Goal: Task Accomplishment & Management: Use online tool/utility

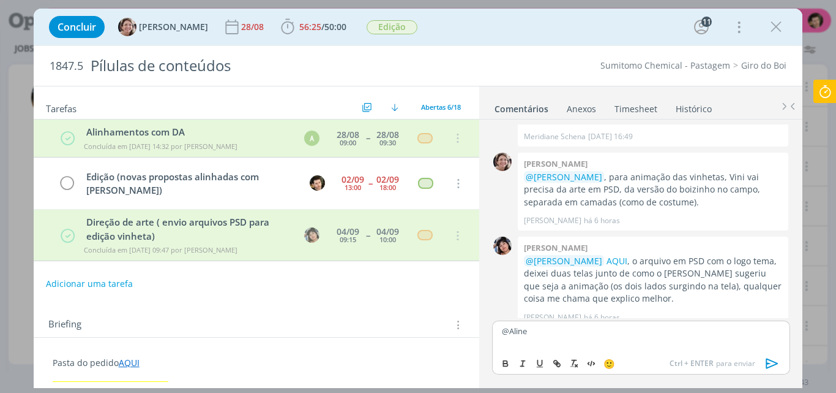
click at [581, 339] on div "@Aline" at bounding box center [641, 335] width 298 height 31
click at [498, 363] on button "dialog" at bounding box center [506, 363] width 17 height 15
click at [562, 365] on icon "dialog" at bounding box center [557, 363] width 10 height 10
click at [597, 306] on input "AQUI" at bounding box center [606, 307] width 104 height 16
paste input "[URL][DOMAIN_NAME]"
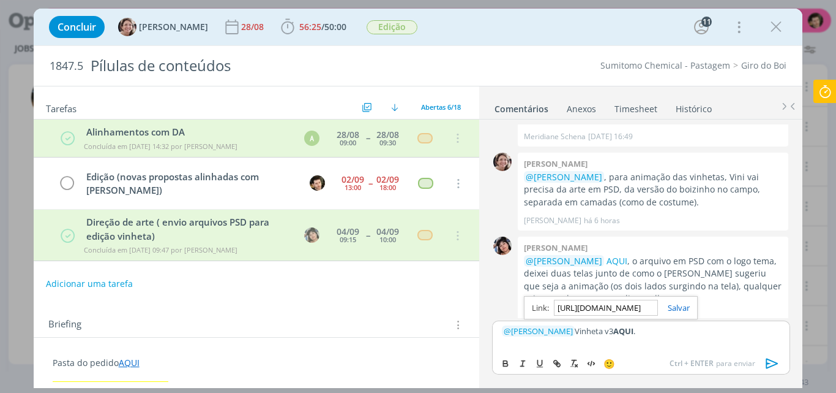
scroll to position [0, 312]
type input "[URL][DOMAIN_NAME]"
click at [679, 305] on link "dialog" at bounding box center [674, 307] width 32 height 11
click at [671, 337] on div "﻿ @ [PERSON_NAME] ﻿ Vinheta v3 AQUI ." at bounding box center [641, 335] width 298 height 31
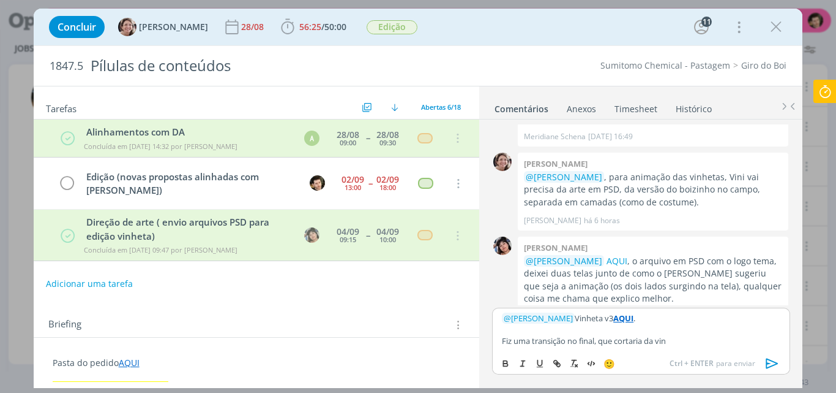
scroll to position [2196, 0]
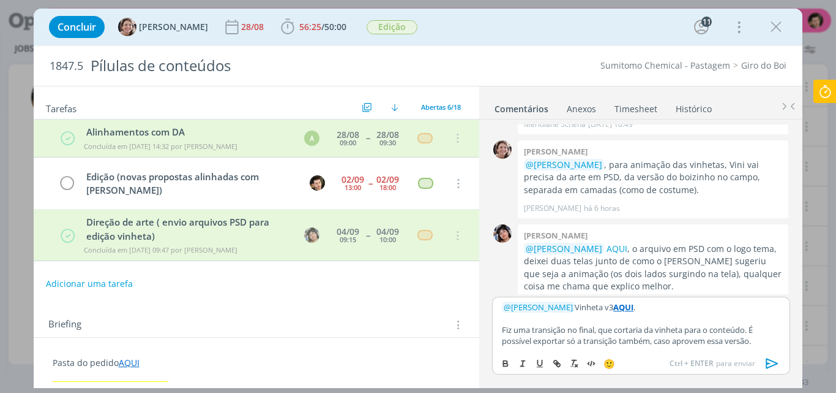
click at [772, 365] on icon "dialog" at bounding box center [772, 363] width 12 height 10
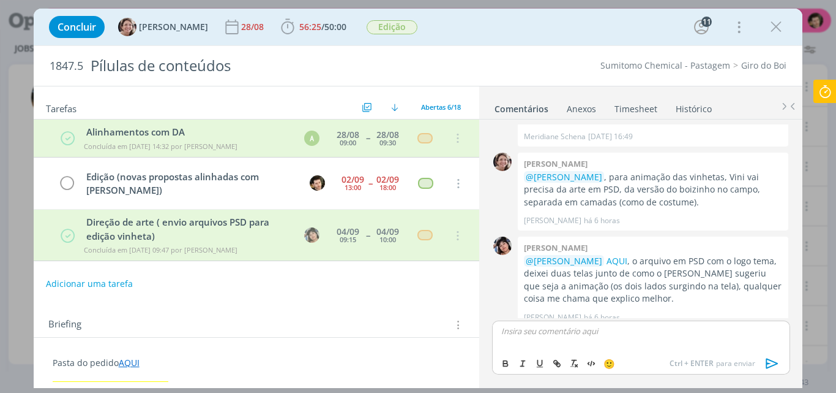
scroll to position [2280, 0]
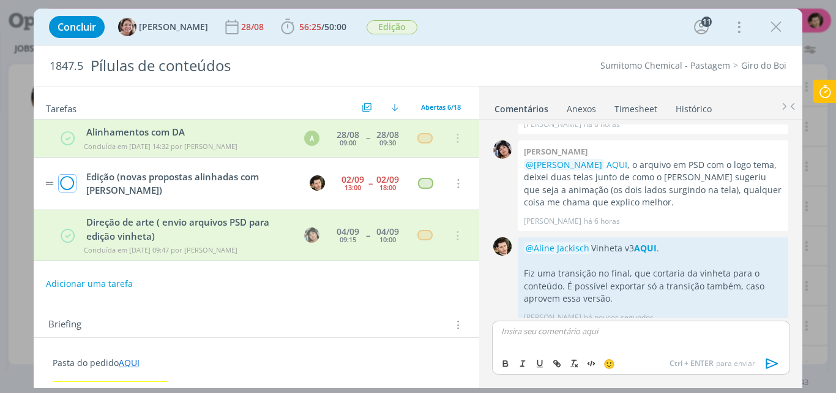
click at [67, 184] on icon "dialog" at bounding box center [67, 184] width 17 height 18
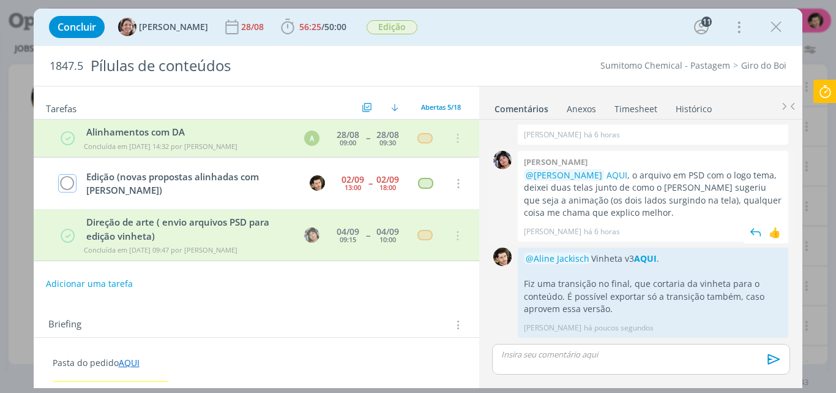
scroll to position [2256, 0]
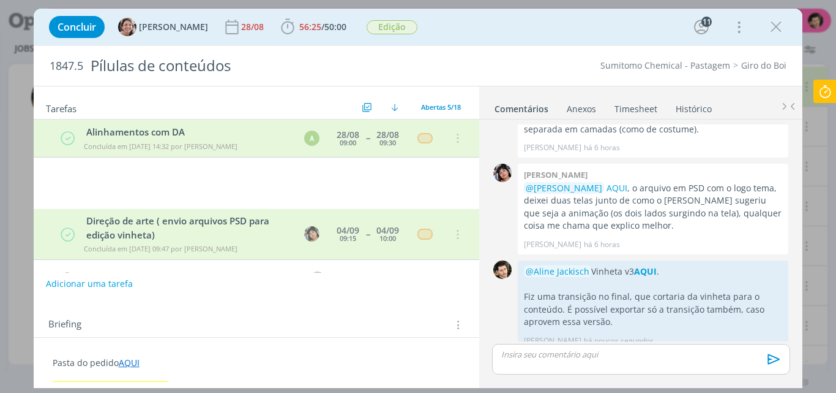
click at [822, 88] on icon at bounding box center [825, 92] width 22 height 24
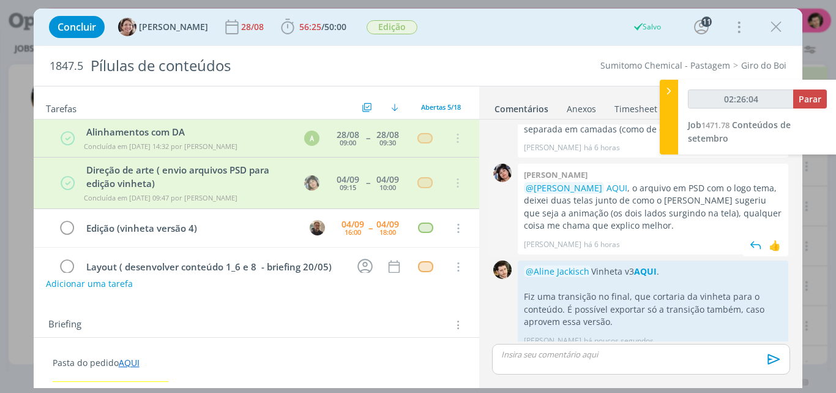
type input "02:26:05"
click at [806, 96] on span "Parar" at bounding box center [810, 99] width 23 height 12
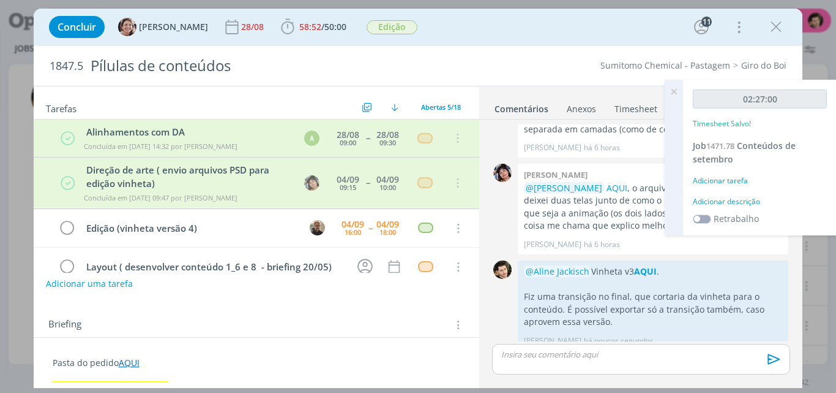
click at [738, 179] on div "Adicionar tarefa" at bounding box center [760, 180] width 134 height 11
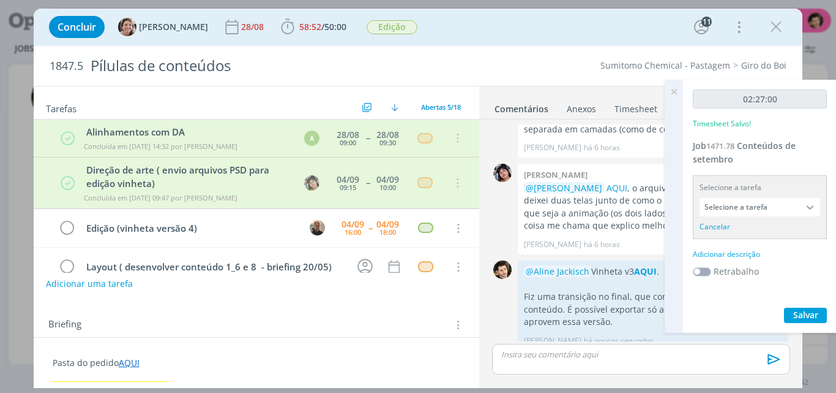
click at [775, 207] on input "Selecione a tarefa" at bounding box center [760, 207] width 121 height 18
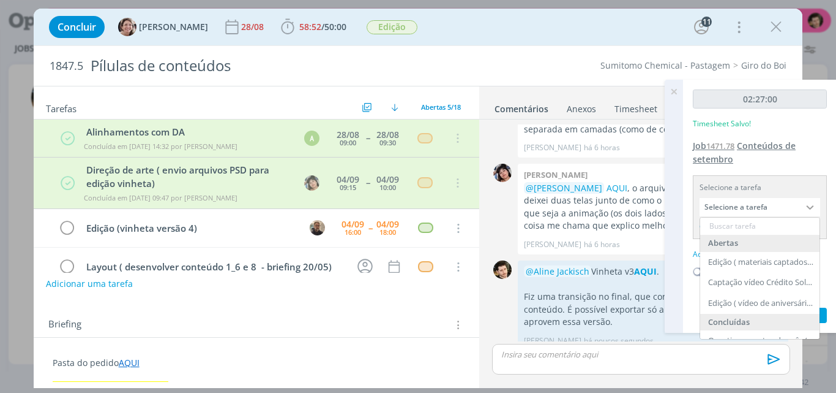
click at [741, 141] on span "Conteúdos de setembro" at bounding box center [744, 152] width 103 height 25
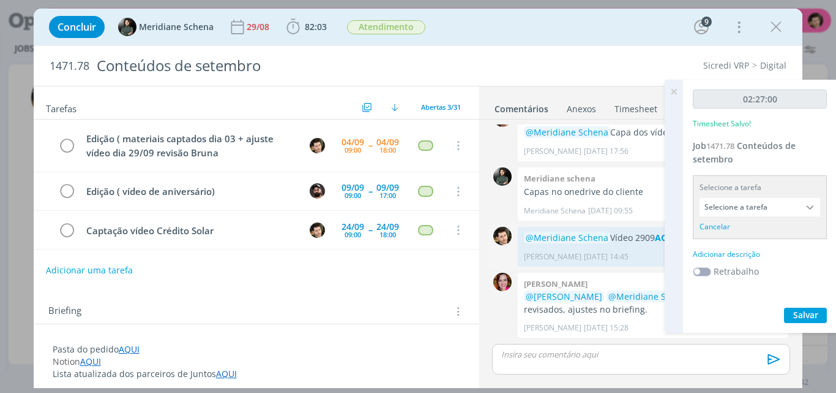
scroll to position [1812, 0]
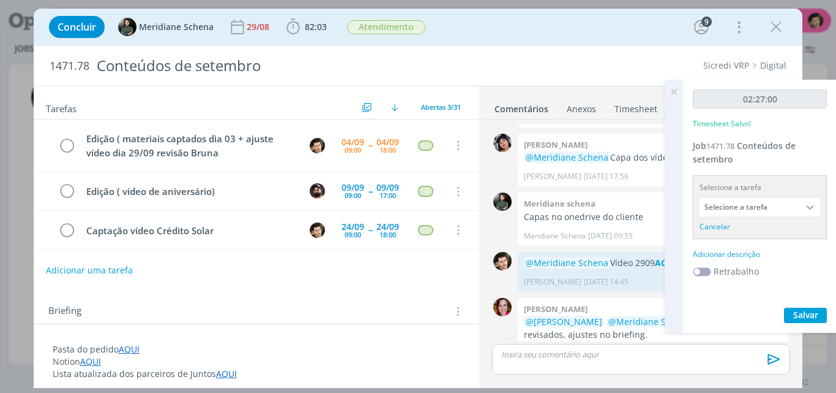
click at [784, 202] on input "Selecione a tarefa" at bounding box center [760, 207] width 121 height 18
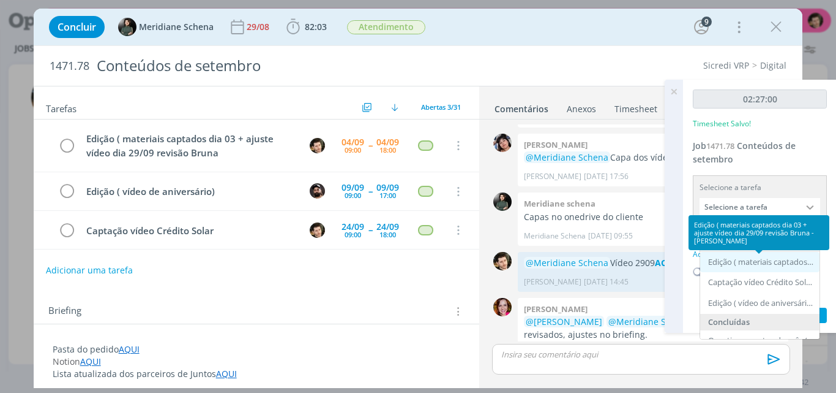
click at [762, 260] on div "Edição ( materiais captados dia 03 + ajuste vídeo dia 29/09 revisão Bruna - [PE…" at bounding box center [761, 262] width 106 height 10
type input "Edição ( materiais captados dia 03 + ajuste vídeo dia 29/09 revisão Bruna"
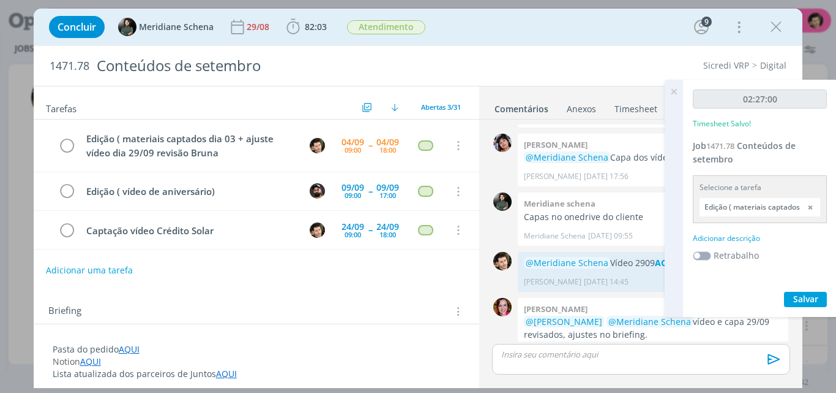
click at [752, 238] on div "Adicionar descrição" at bounding box center [760, 238] width 134 height 11
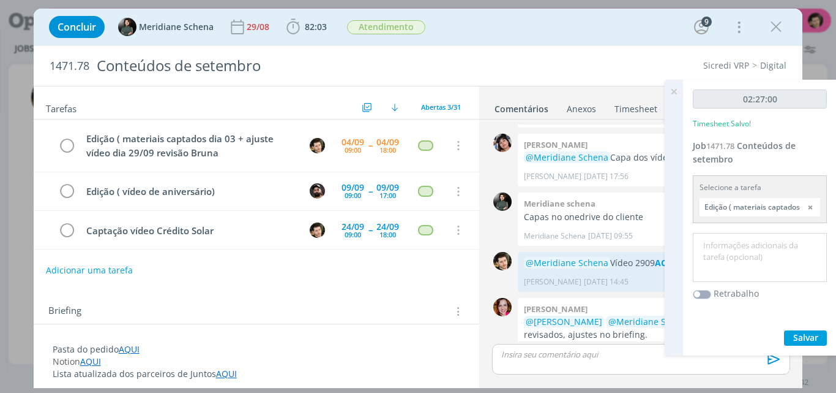
click at [753, 245] on textarea at bounding box center [760, 257] width 128 height 43
type textarea "D"
click at [741, 245] on textarea "Edição de Vídeo." at bounding box center [760, 257] width 128 height 43
type textarea "Edição de Vídeo."
click at [805, 336] on span "Salvar" at bounding box center [806, 337] width 25 height 12
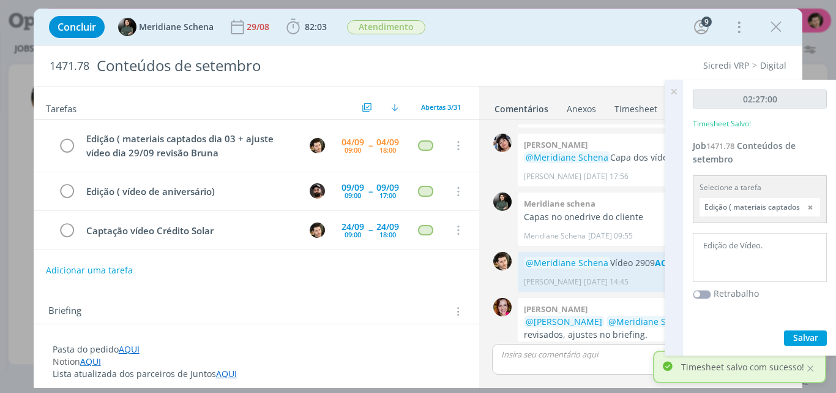
click at [678, 92] on icon at bounding box center [674, 92] width 22 height 24
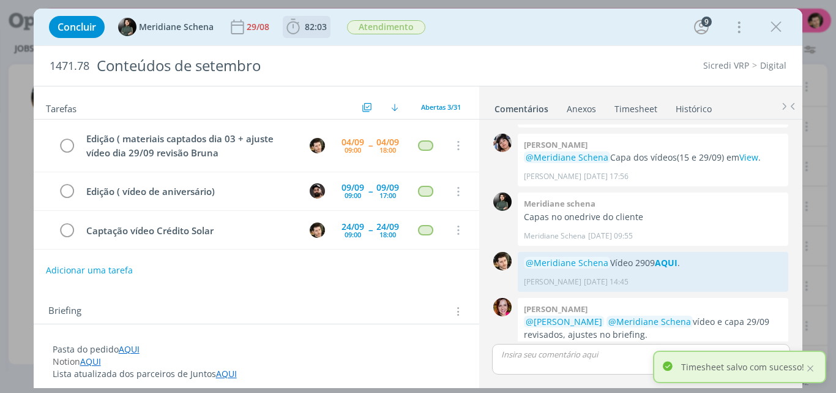
click at [302, 30] on b "82:03" at bounding box center [315, 27] width 27 height 9
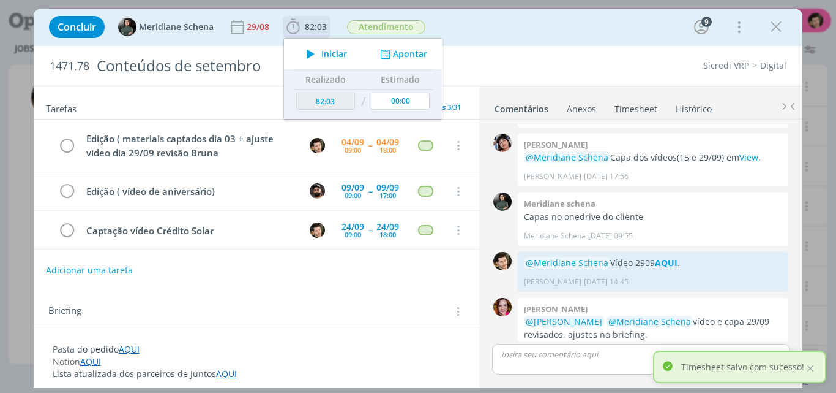
click at [334, 51] on span "Iniciar" at bounding box center [334, 54] width 26 height 9
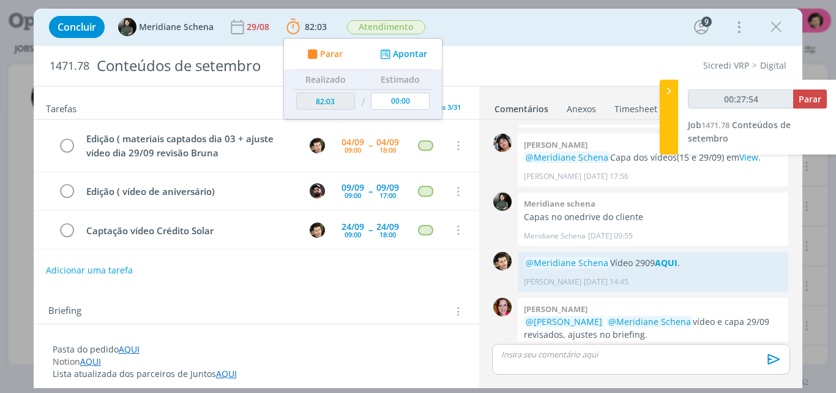
type input "00:28:54"
